Goal: Task Accomplishment & Management: Use online tool/utility

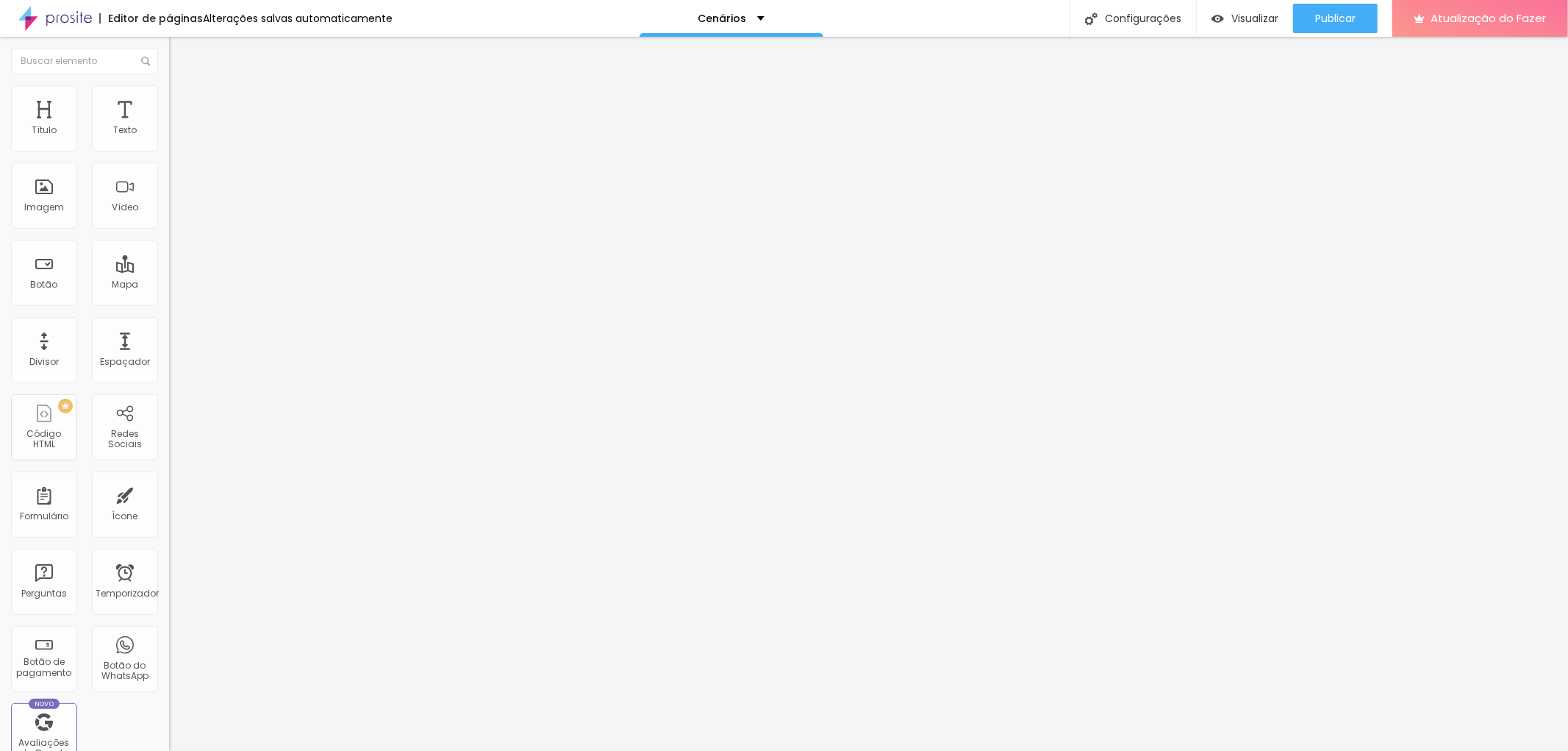
click at [169, 85] on li "Estilo" at bounding box center [253, 92] width 169 height 14
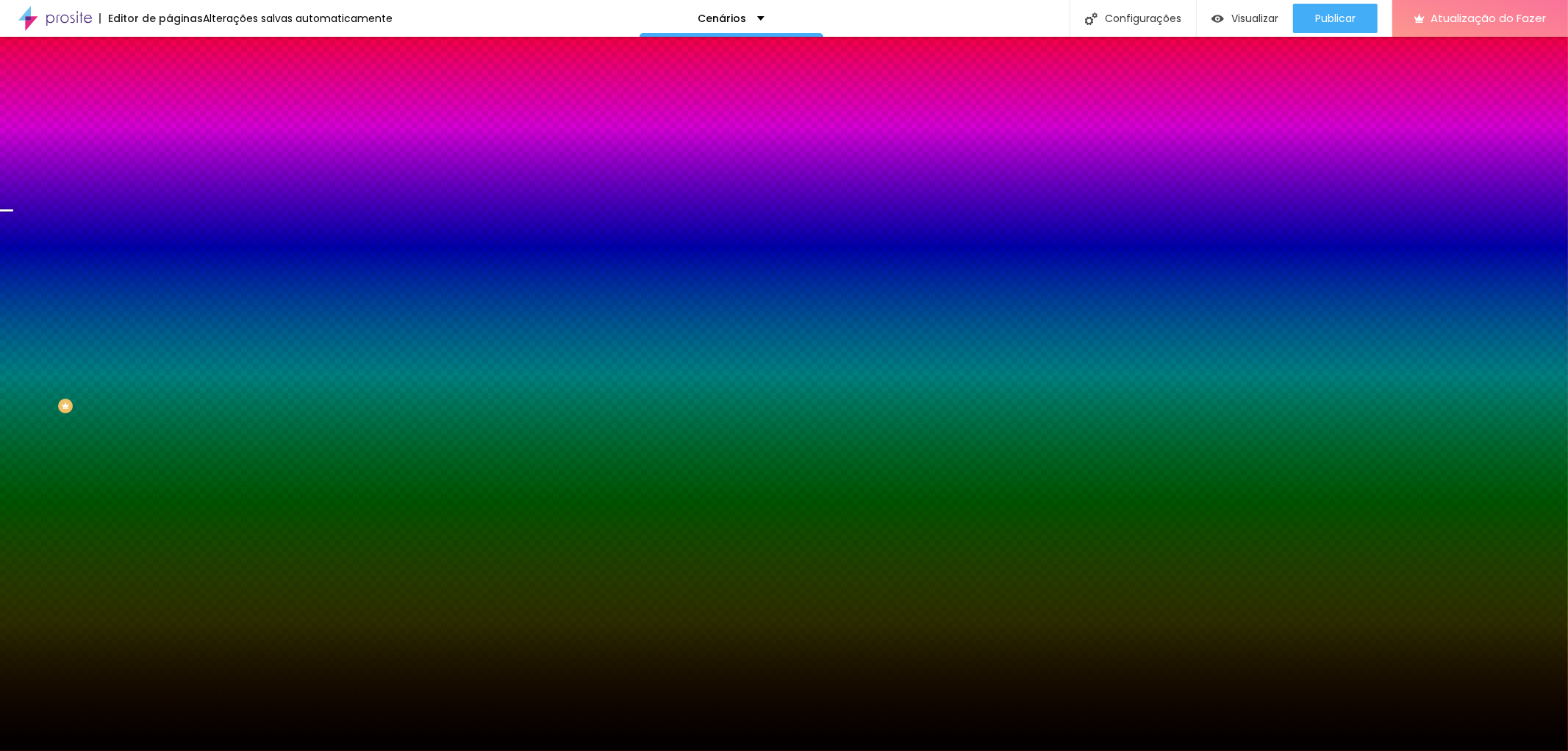
click at [249, 135] on span at bounding box center [253, 129] width 8 height 13
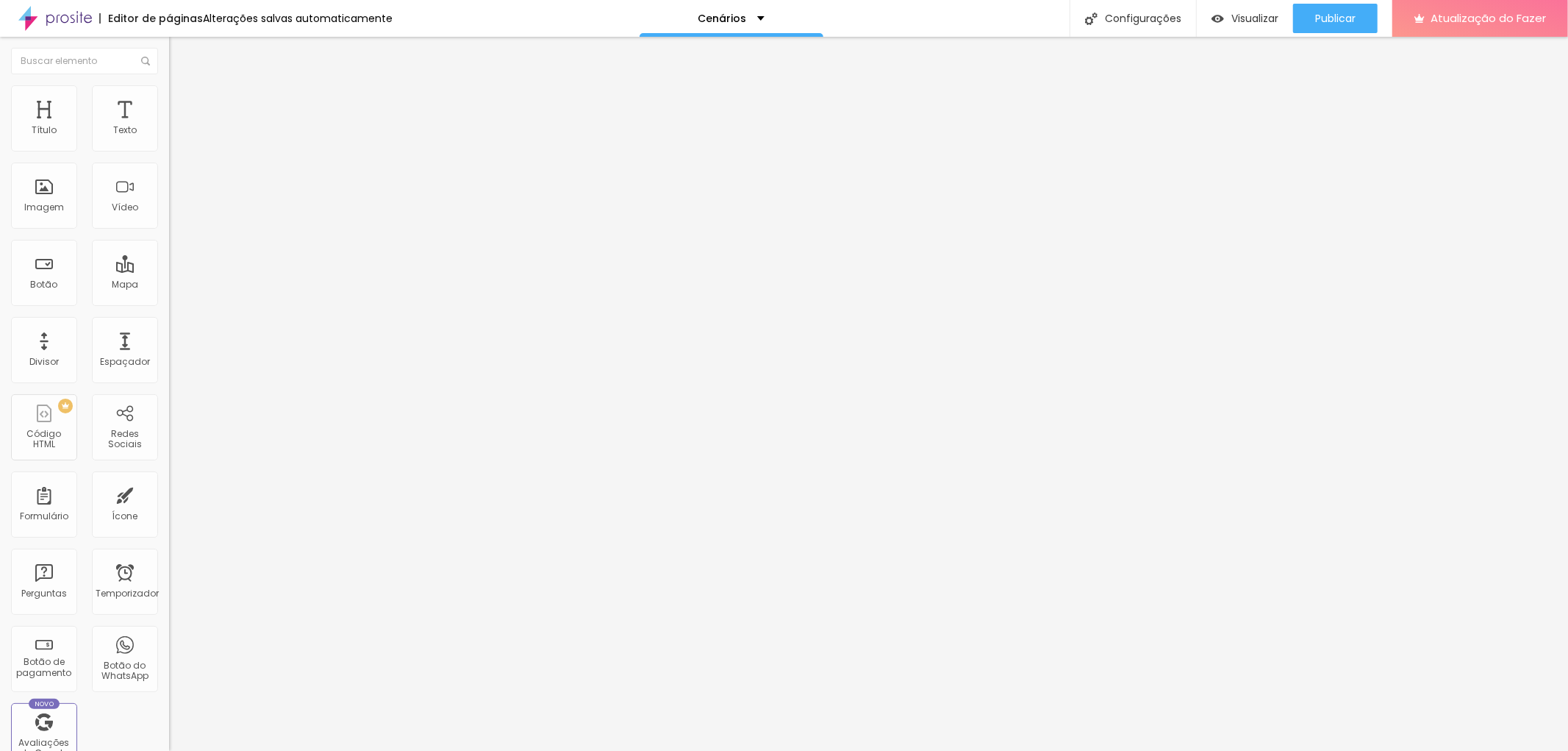
click at [169, 94] on img at bounding box center [175, 92] width 13 height 14
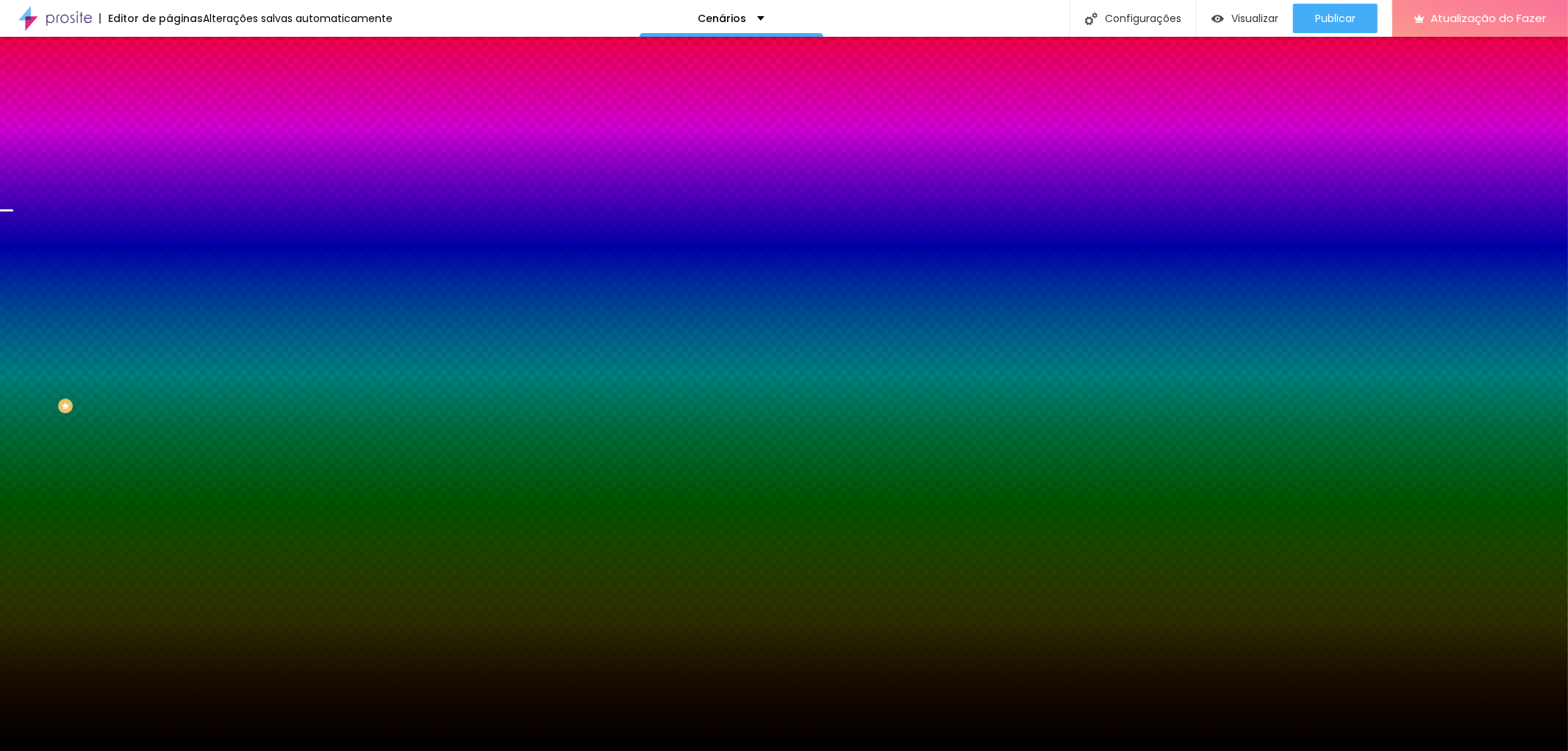
click at [169, 200] on div at bounding box center [253, 200] width 169 height 0
drag, startPoint x: 147, startPoint y: 316, endPoint x: 136, endPoint y: 248, distance: 68.9
click at [169, 248] on div "Imagem de fundo Adicionar imagem Efeito da Imagem Paralaxe Nenhum Parallax Cor …" at bounding box center [253, 210] width 169 height 191
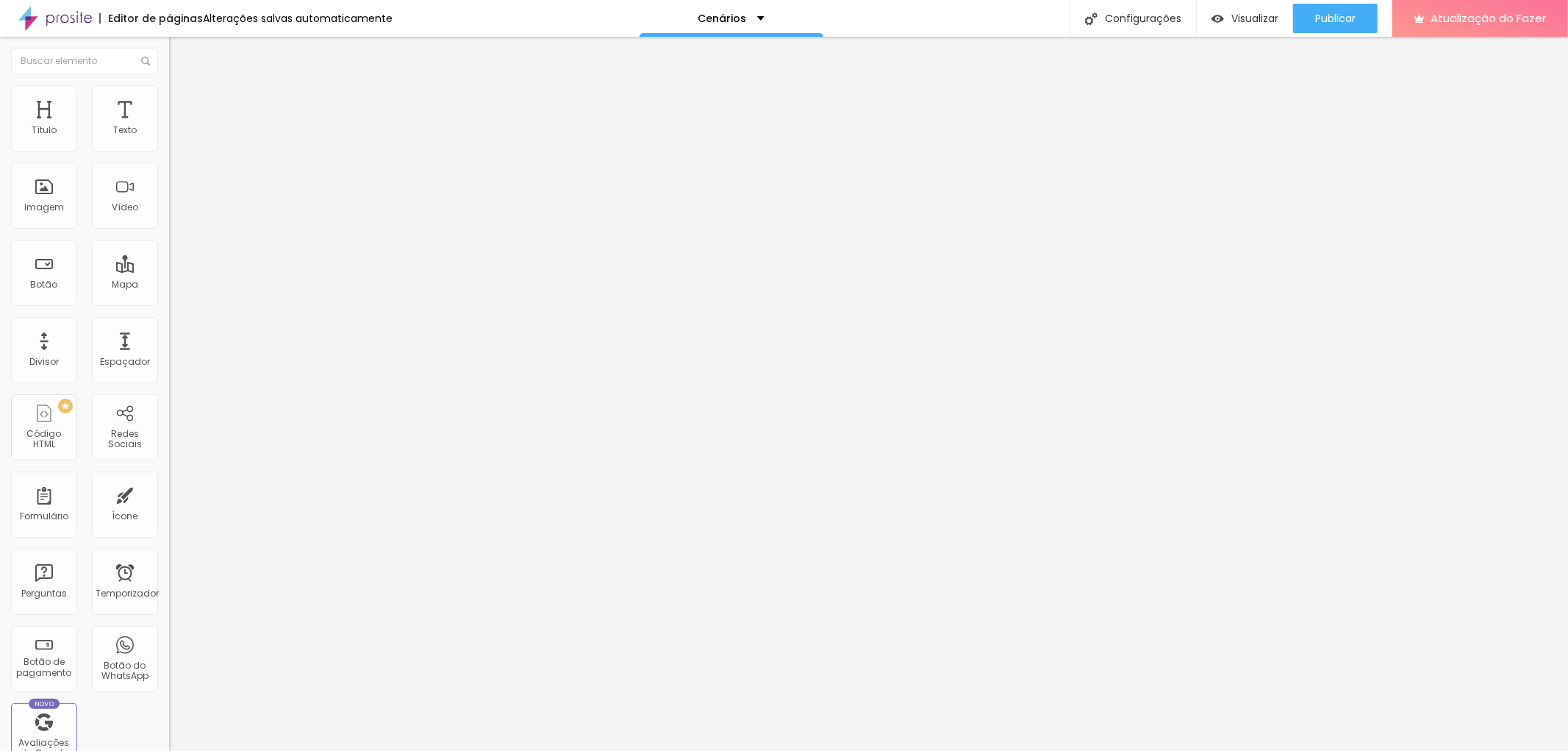
click at [169, 96] on li "Estilo" at bounding box center [253, 92] width 169 height 14
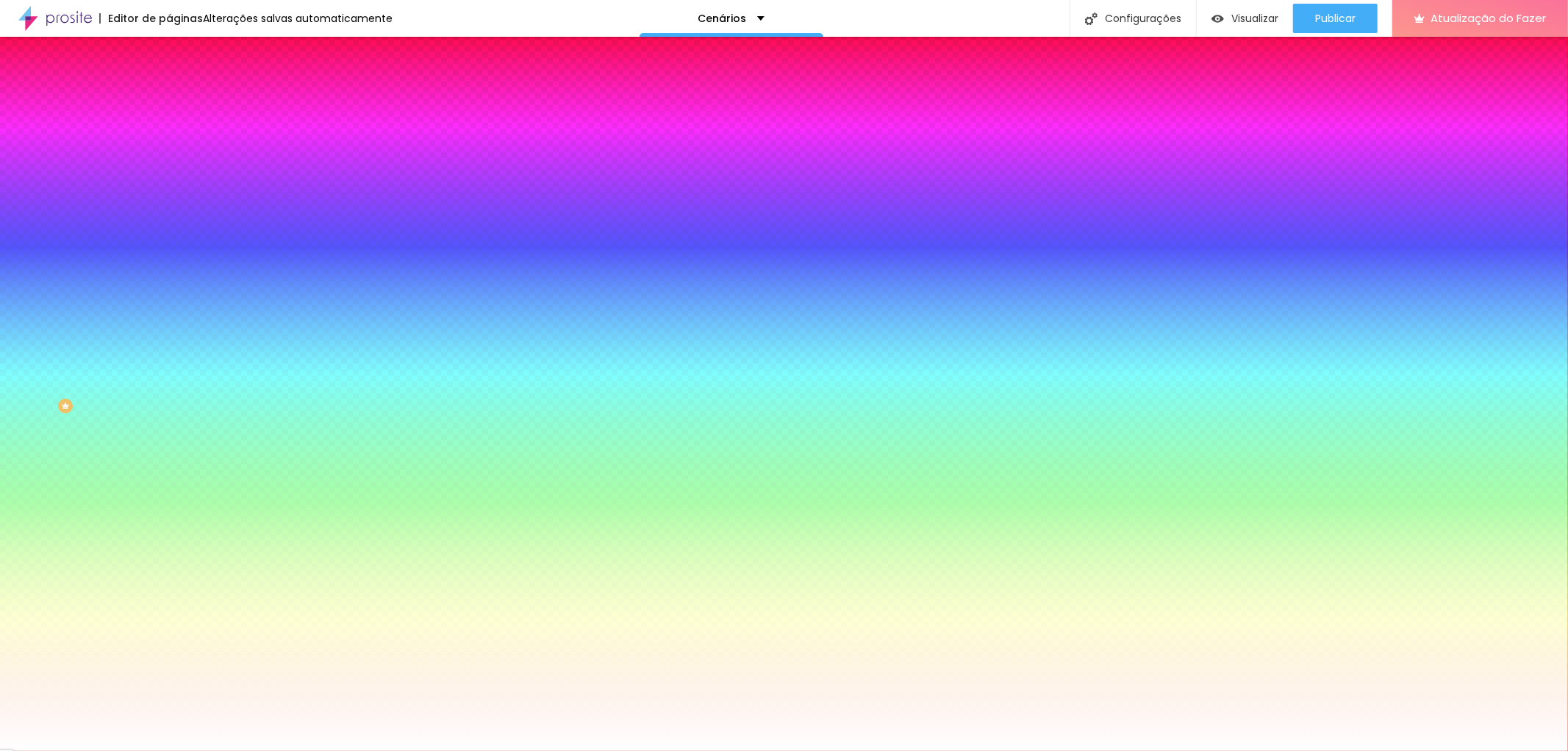
click at [249, 132] on img at bounding box center [253, 127] width 8 height 8
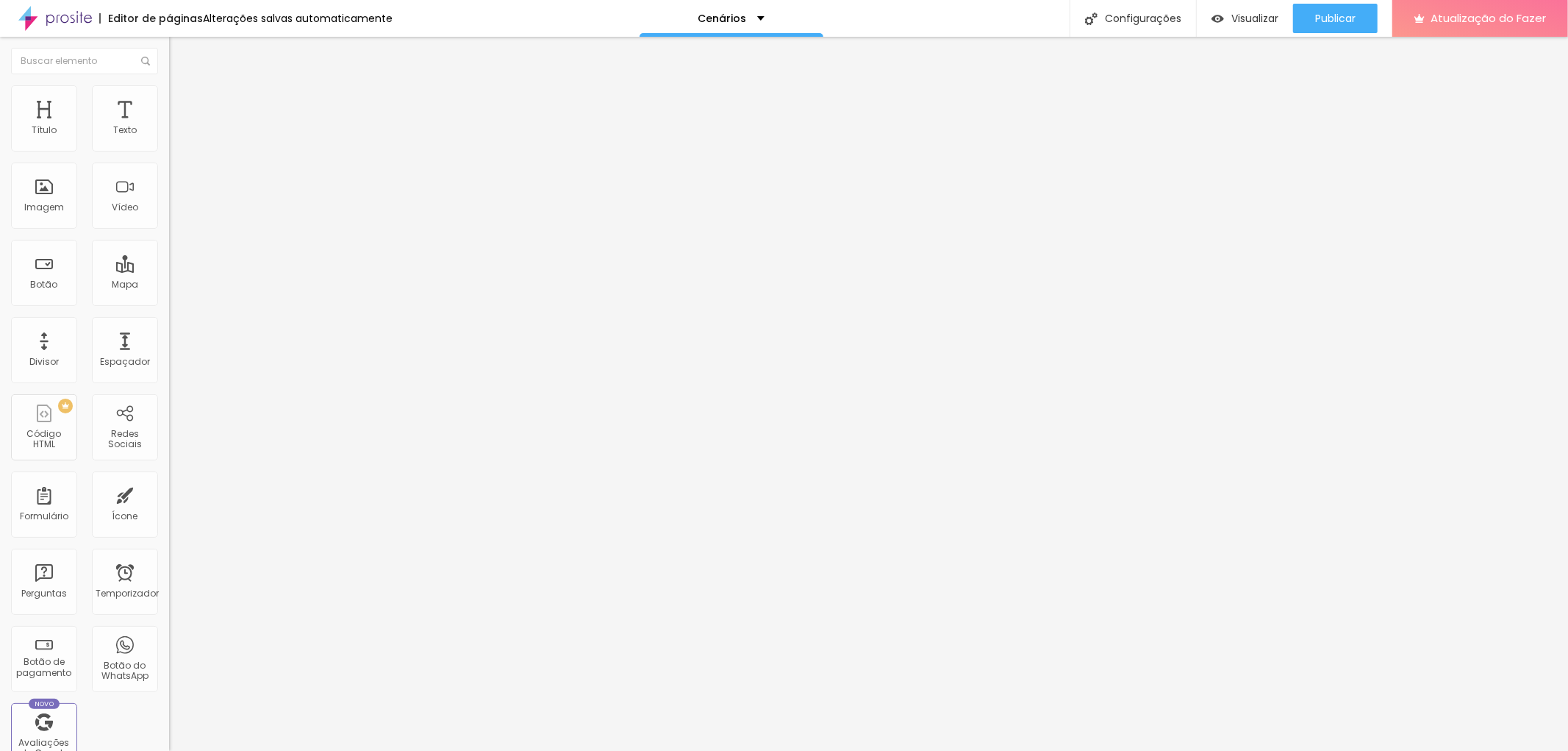
click at [182, 101] on font "Estilo" at bounding box center [193, 95] width 23 height 13
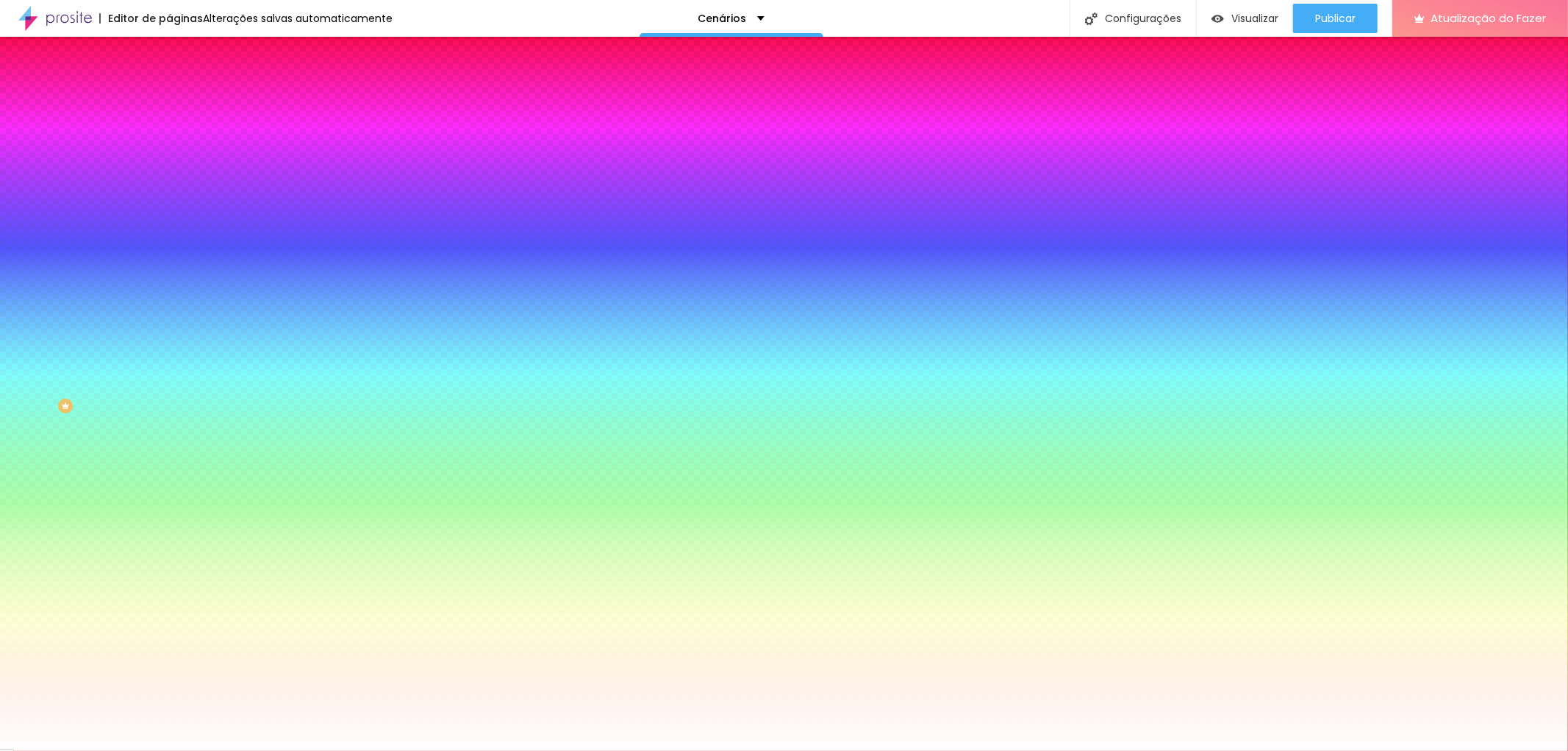
click at [249, 132] on img at bounding box center [253, 127] width 8 height 8
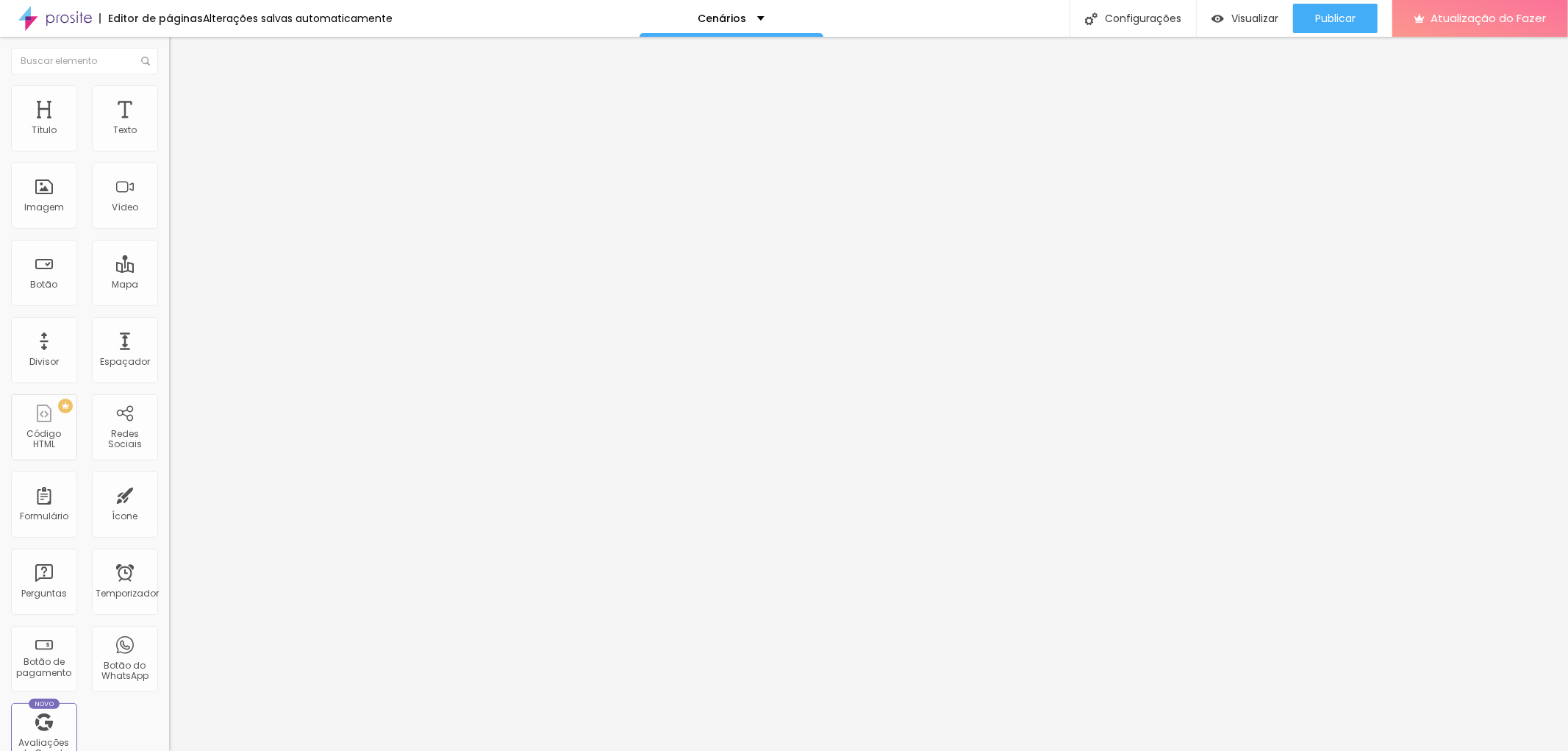
click at [169, 95] on li "Estilo" at bounding box center [253, 92] width 169 height 14
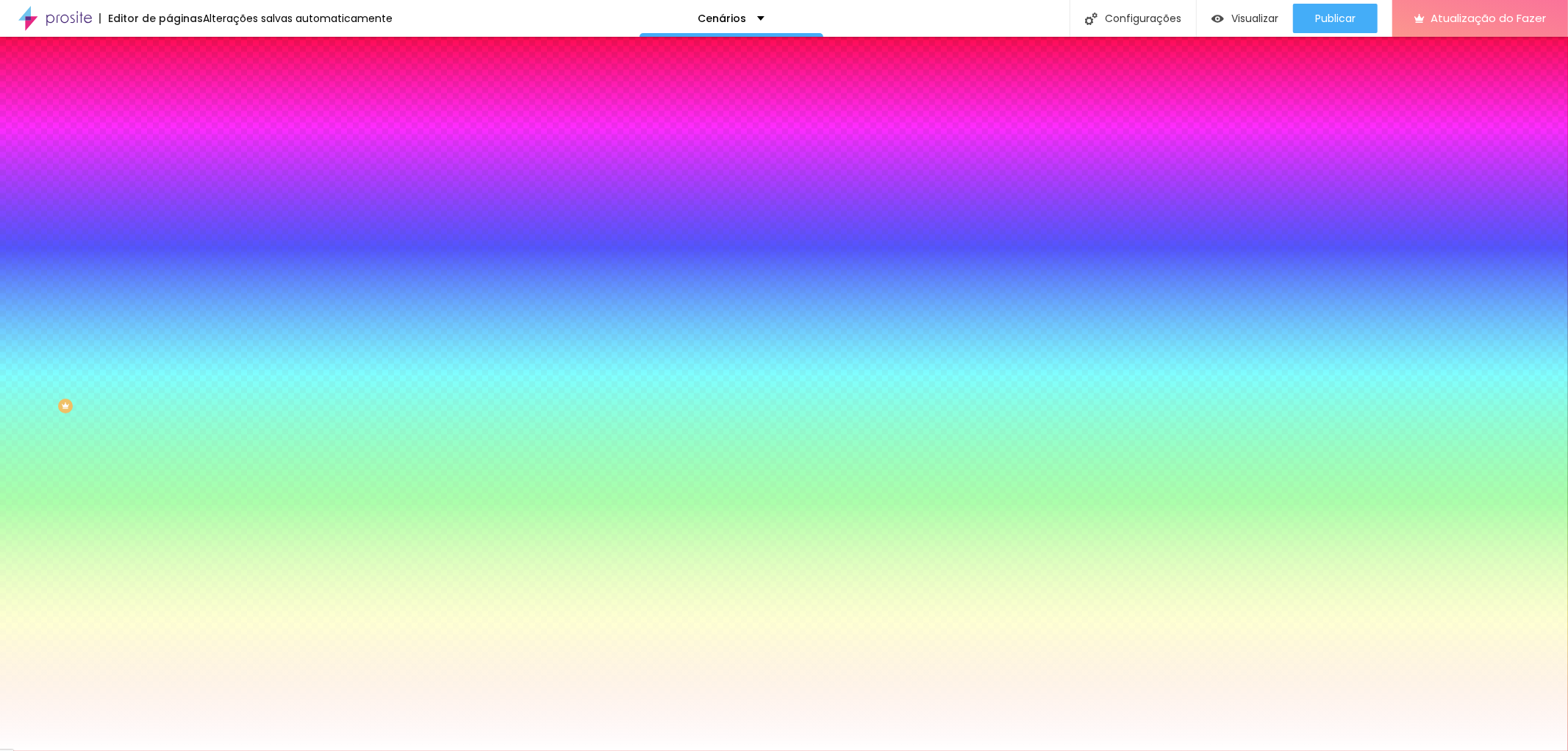
click at [249, 132] on img at bounding box center [253, 127] width 8 height 8
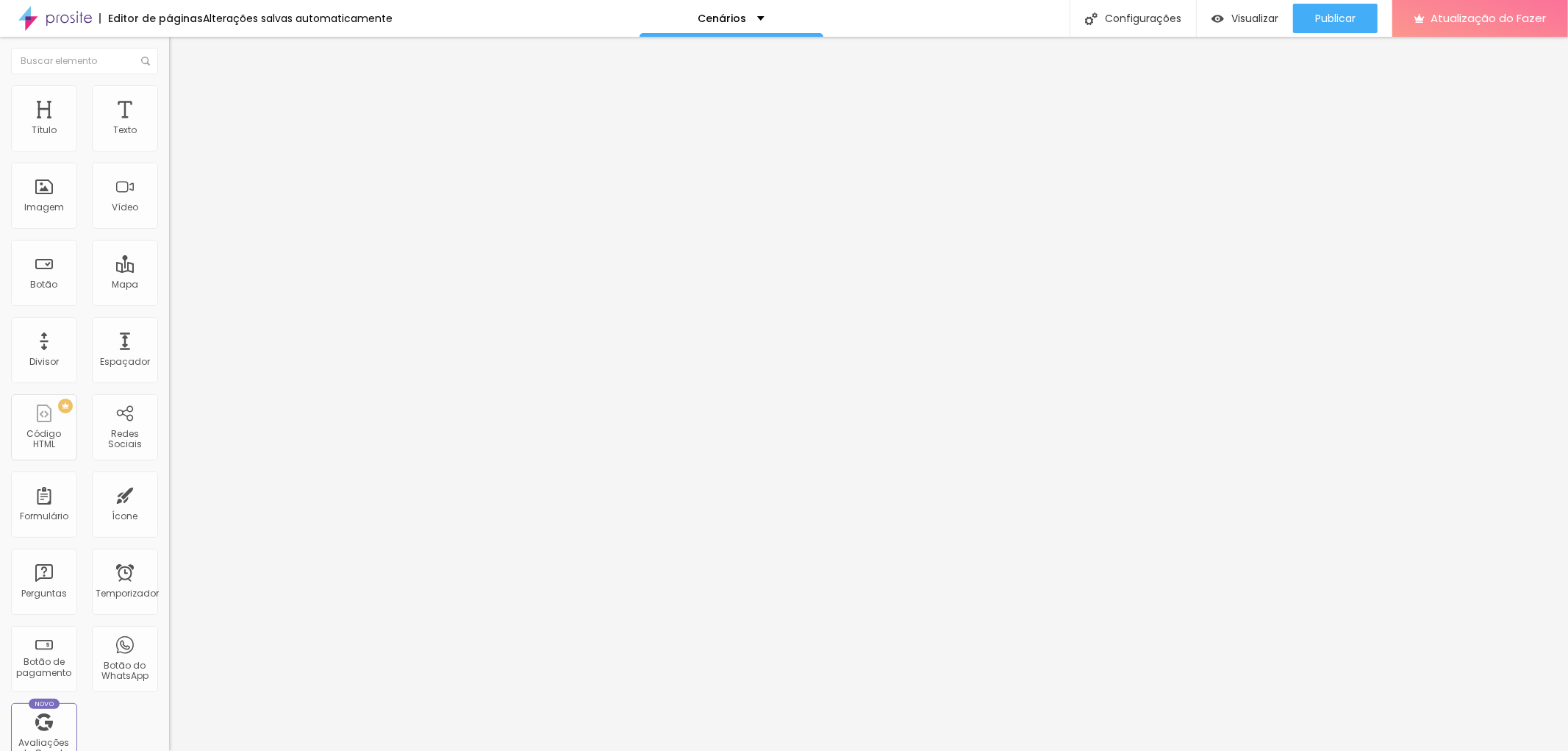
click at [169, 95] on li "Estilo" at bounding box center [253, 92] width 169 height 14
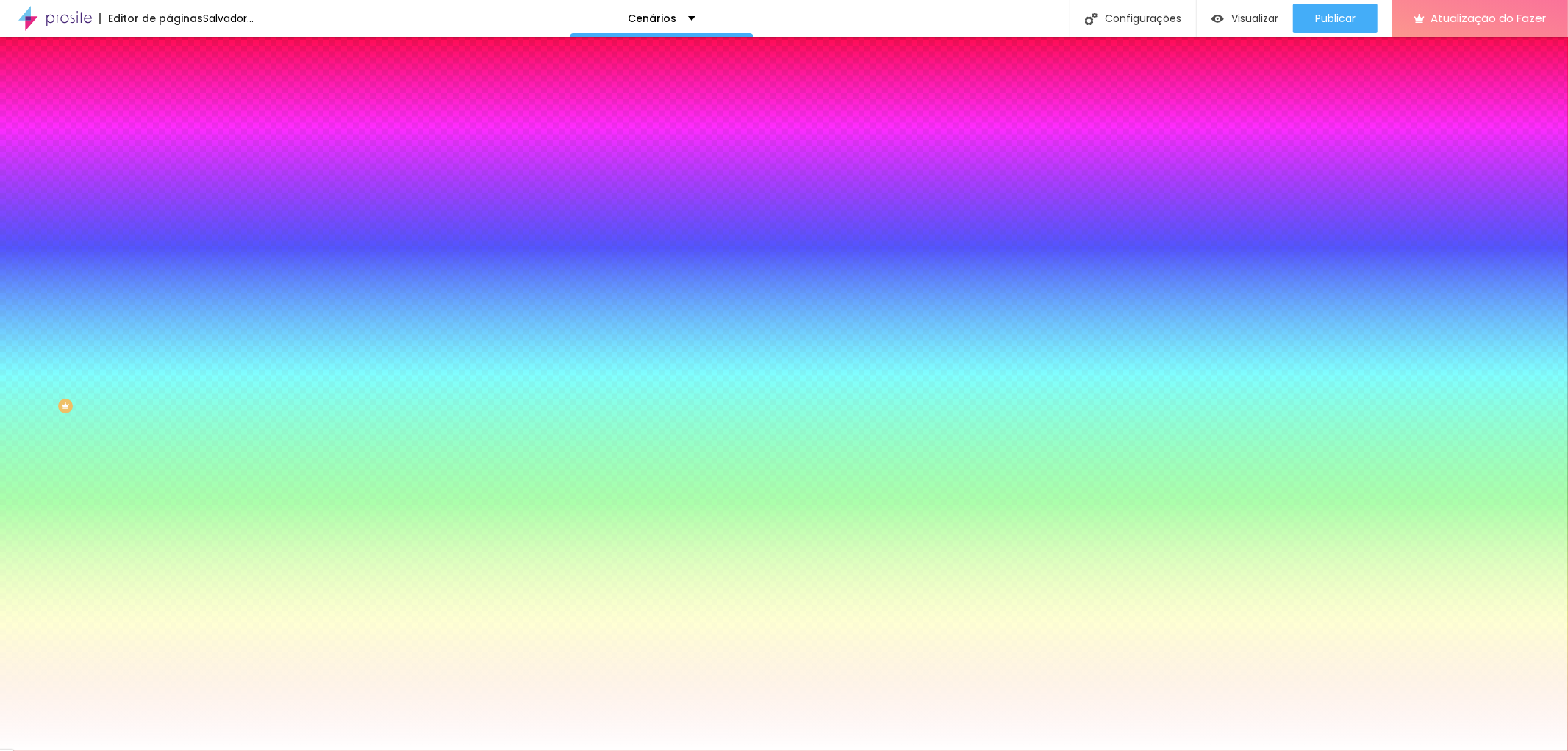
click at [249, 132] on img at bounding box center [253, 127] width 8 height 8
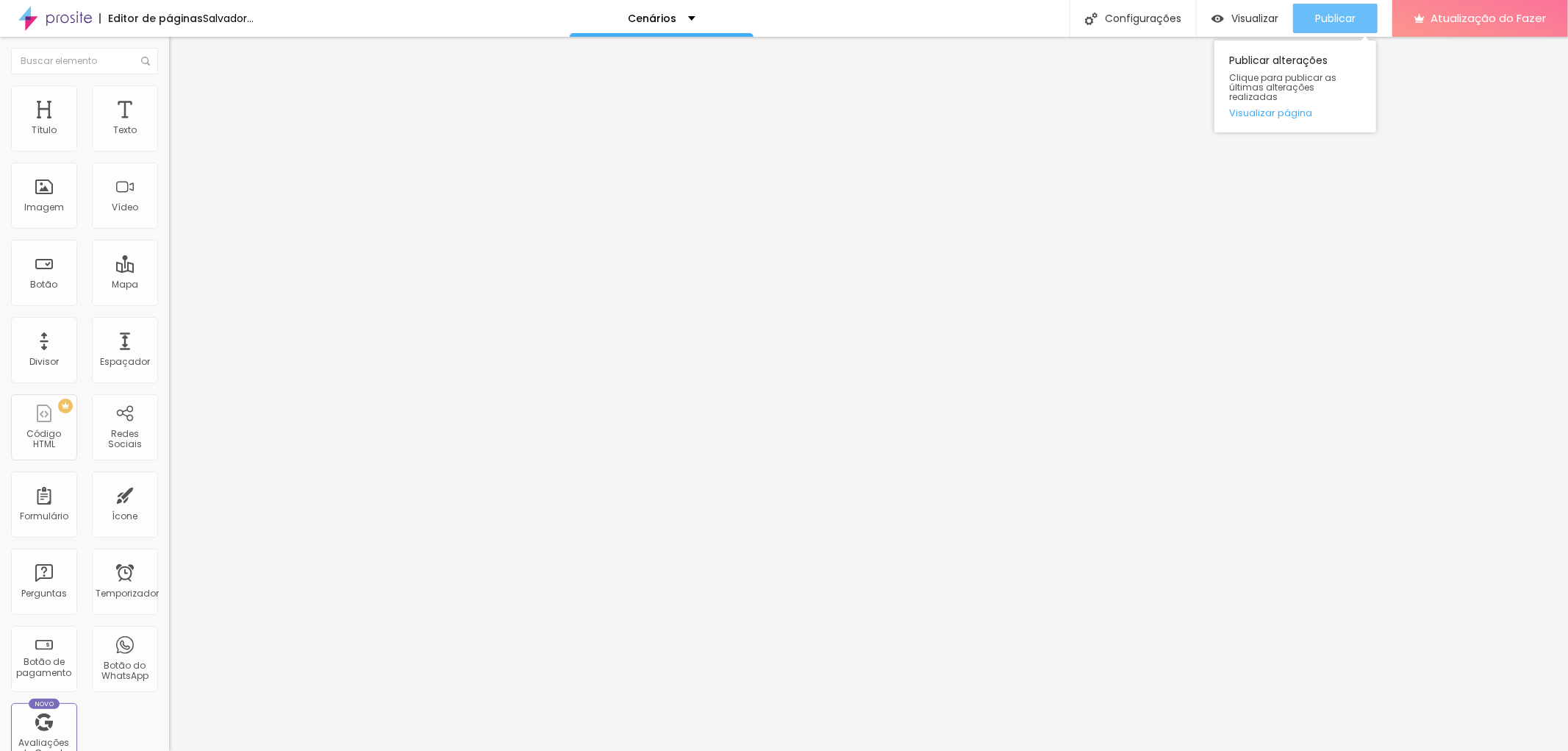
click at [1335, 22] on font "Publicar" at bounding box center [1335, 18] width 40 height 14
